Goal: Check status: Check status

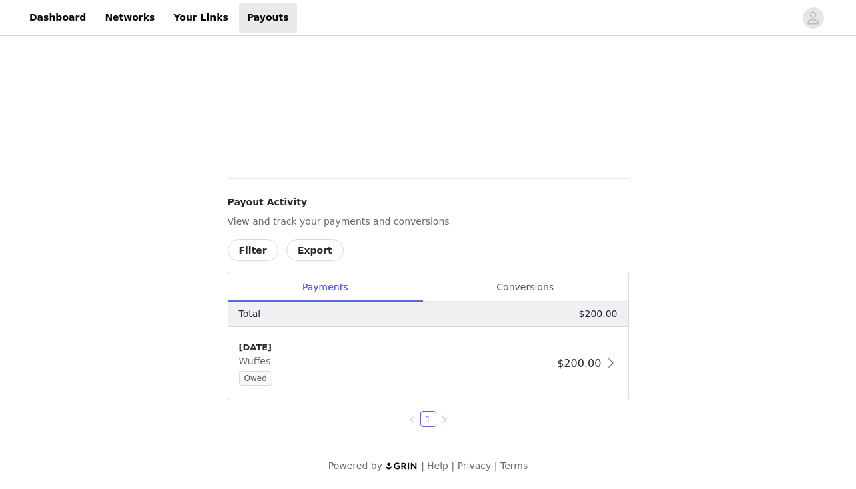
scroll to position [373, 0]
click at [551, 284] on div "Conversions" at bounding box center [526, 287] width 206 height 30
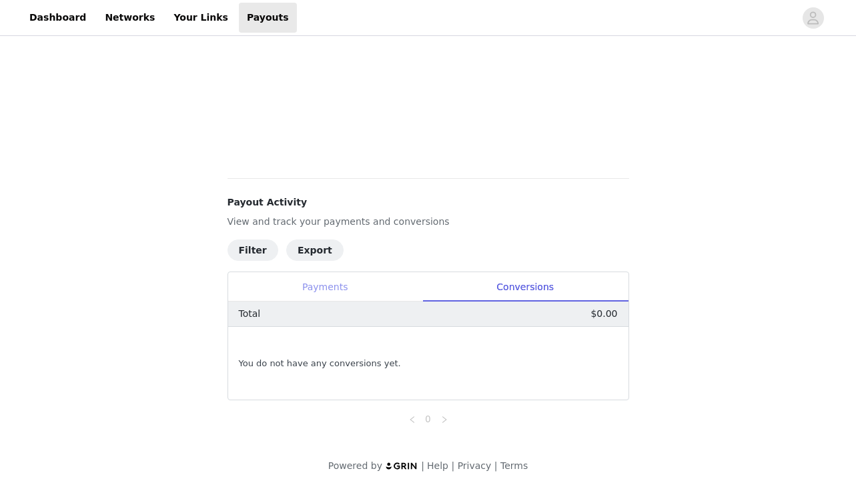
click at [378, 283] on div "Payments" at bounding box center [325, 287] width 194 height 30
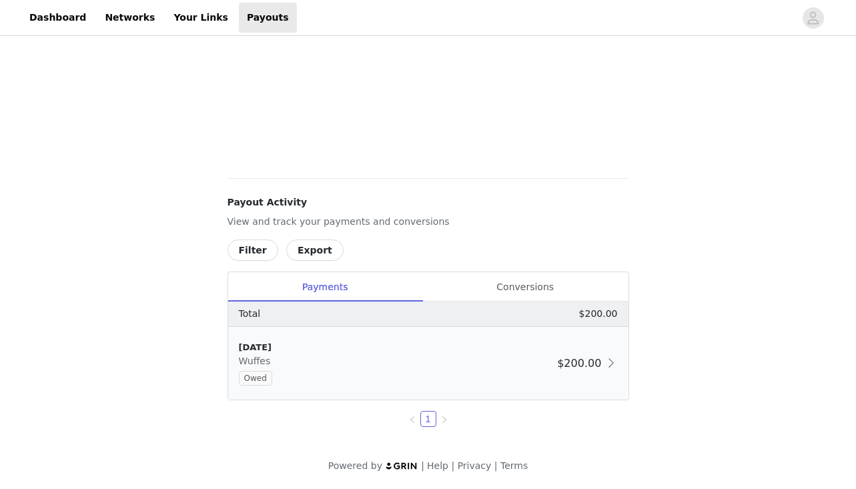
click at [581, 374] on div "[DATE] Wuffes Owed $200.00" at bounding box center [428, 363] width 400 height 73
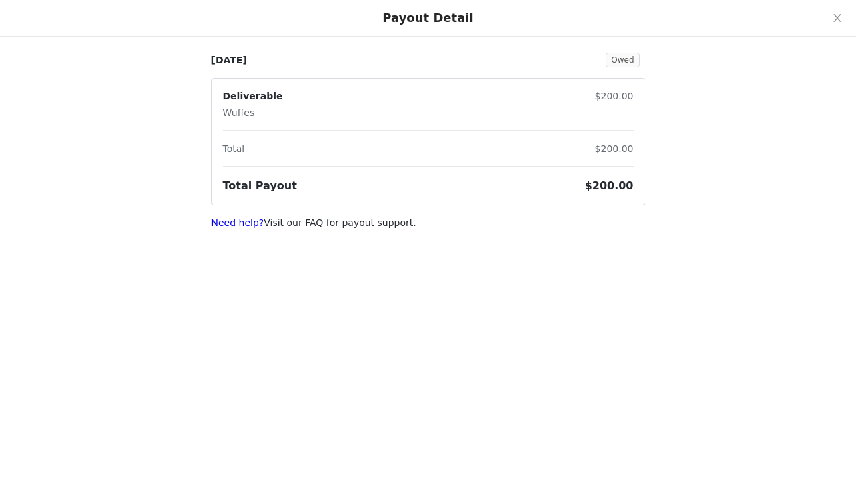
click at [627, 167] on div at bounding box center [428, 166] width 411 height 1
click at [244, 224] on link "Need help?" at bounding box center [238, 223] width 53 height 11
click at [838, 19] on icon "icon: close" at bounding box center [837, 18] width 11 height 11
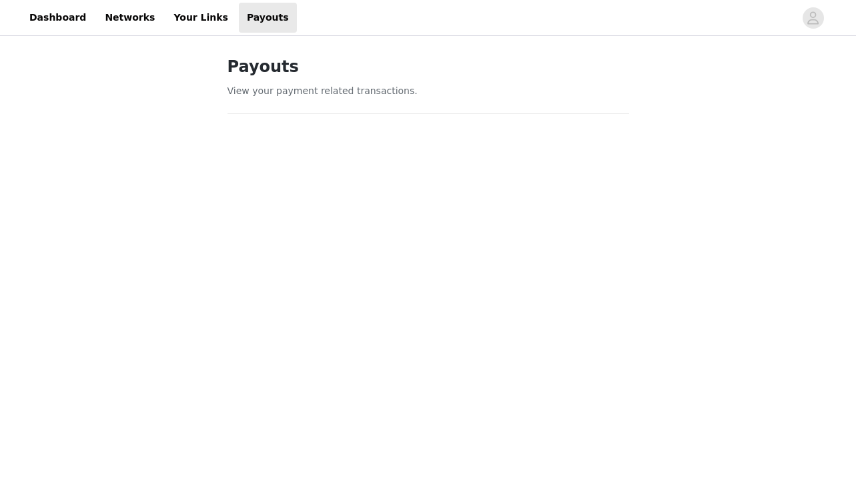
scroll to position [0, 0]
click at [74, 19] on link "Dashboard" at bounding box center [57, 18] width 73 height 30
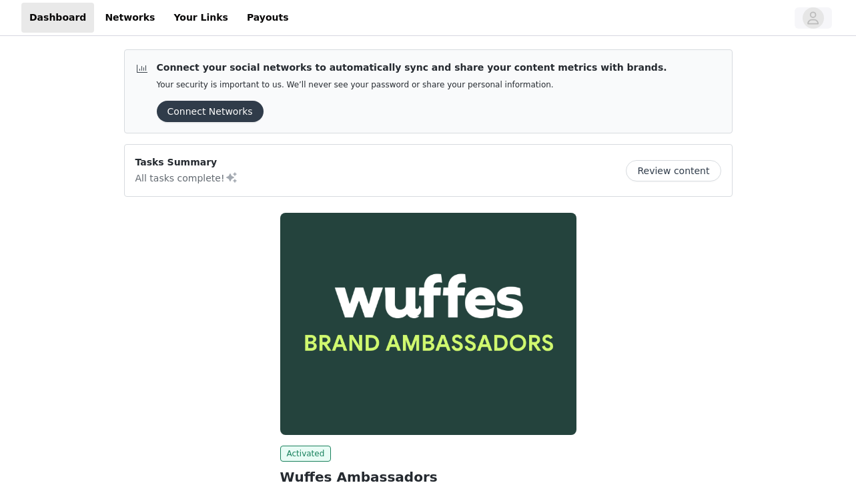
click at [810, 21] on icon "avatar" at bounding box center [813, 17] width 11 height 13
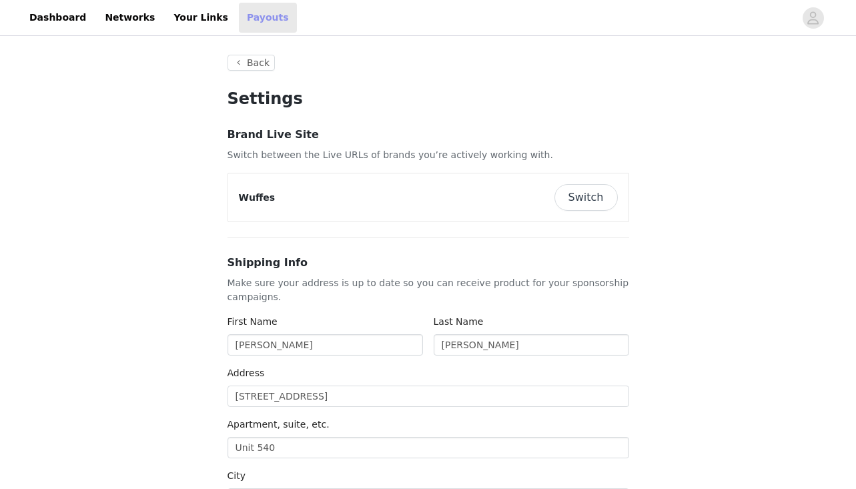
type input "+1 ([GEOGRAPHIC_DATA])"
click at [239, 18] on link "Payouts" at bounding box center [268, 18] width 58 height 30
